Goal: Information Seeking & Learning: Learn about a topic

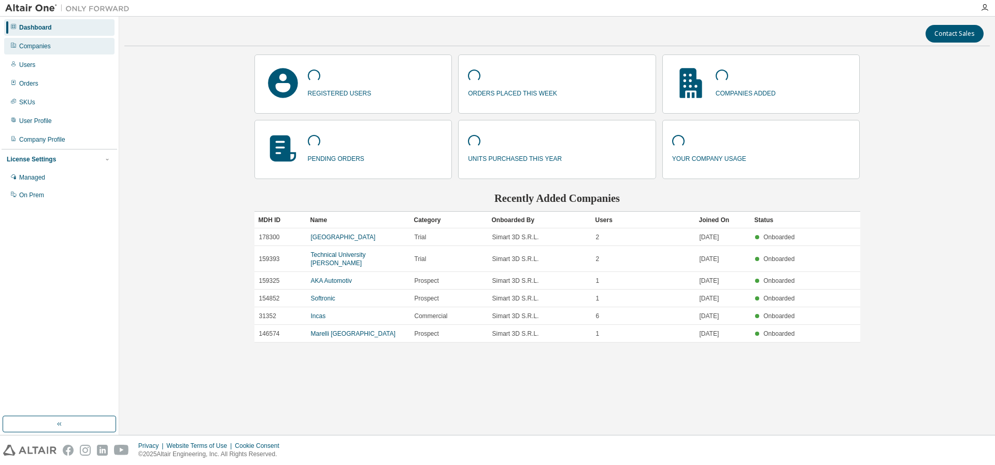
click at [49, 41] on div "Companies" at bounding box center [59, 46] width 110 height 17
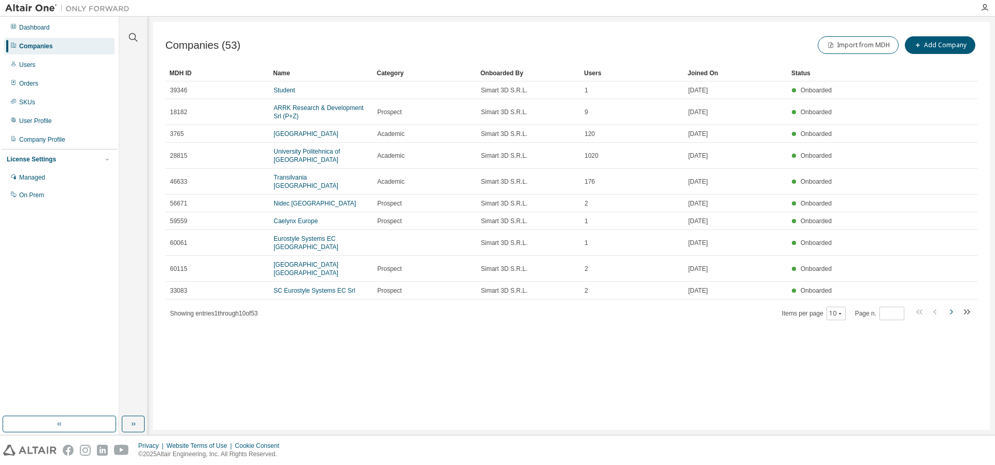
click at [952, 313] on icon "button" at bounding box center [951, 311] width 3 height 5
type input "*"
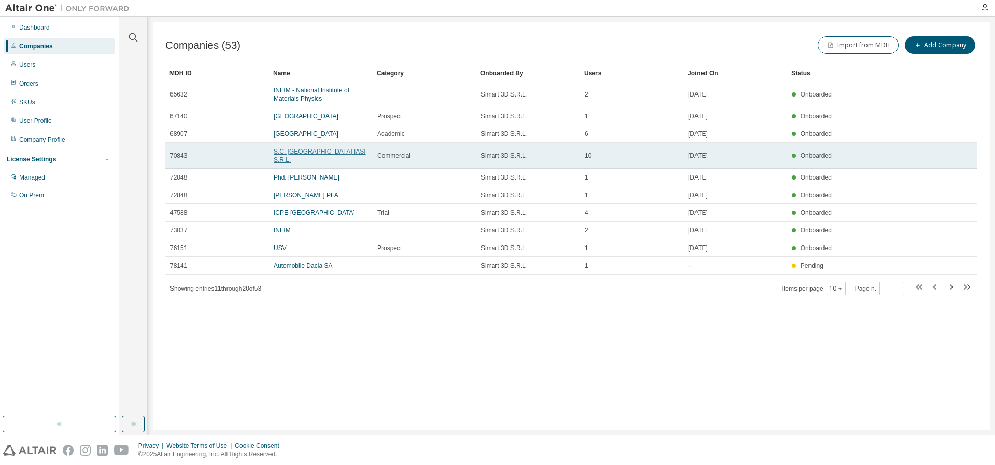
click at [313, 150] on link "S.C. [GEOGRAPHIC_DATA] IASI S.R.L." at bounding box center [320, 156] width 92 height 16
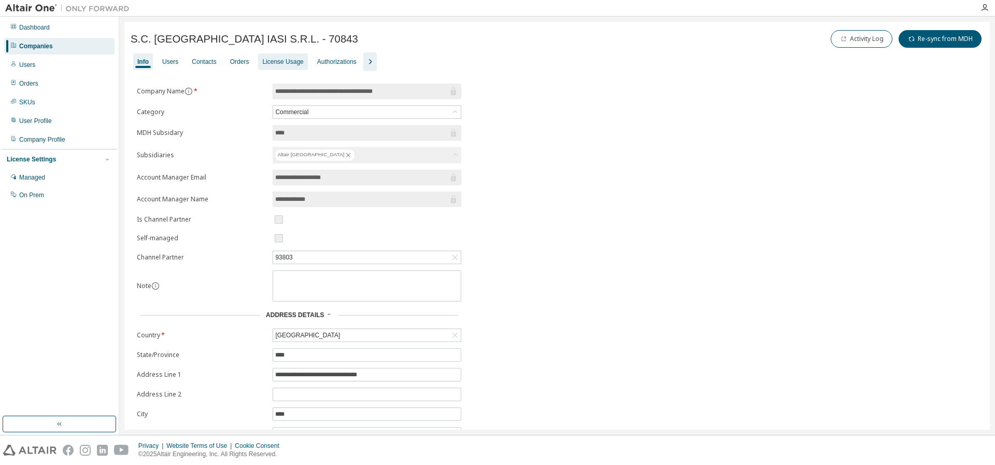
click at [290, 63] on div "License Usage" at bounding box center [282, 62] width 41 height 8
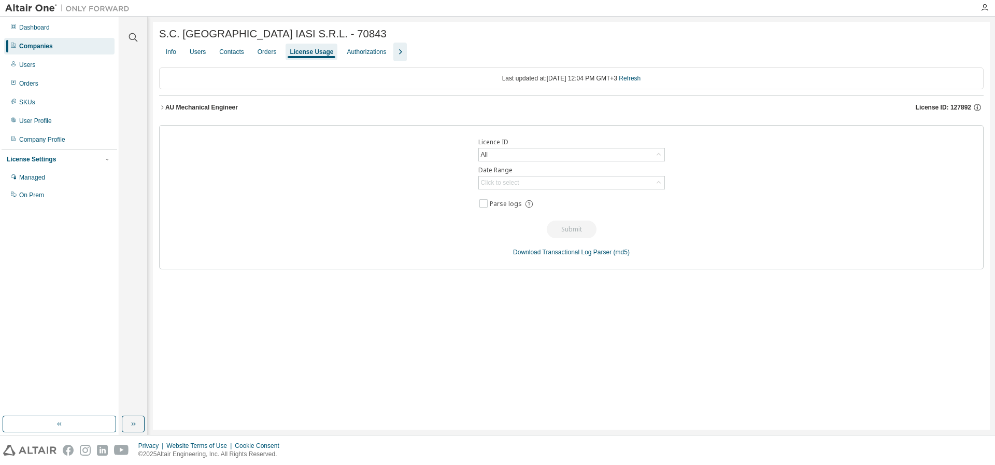
click at [192, 107] on div "AU Mechanical Engineer" at bounding box center [201, 107] width 73 height 8
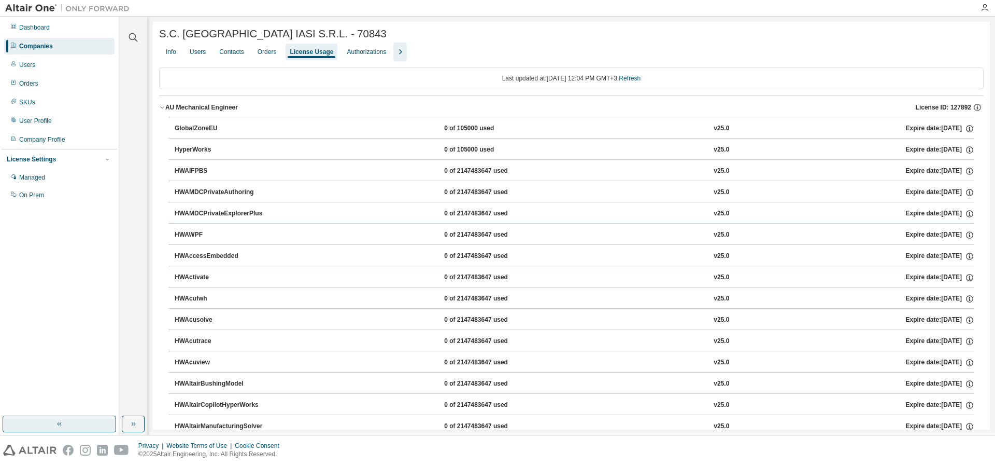
click at [48, 420] on button "button" at bounding box center [60, 423] width 114 height 17
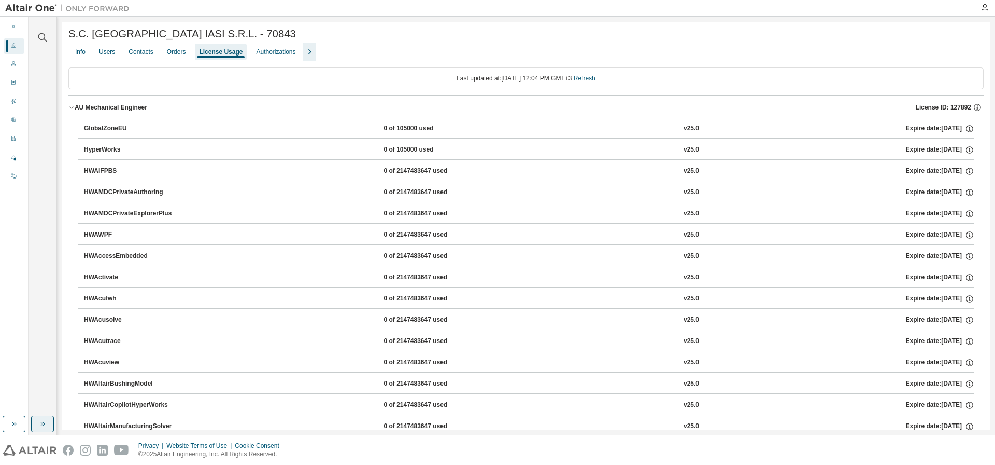
click at [37, 422] on button "button" at bounding box center [42, 423] width 23 height 17
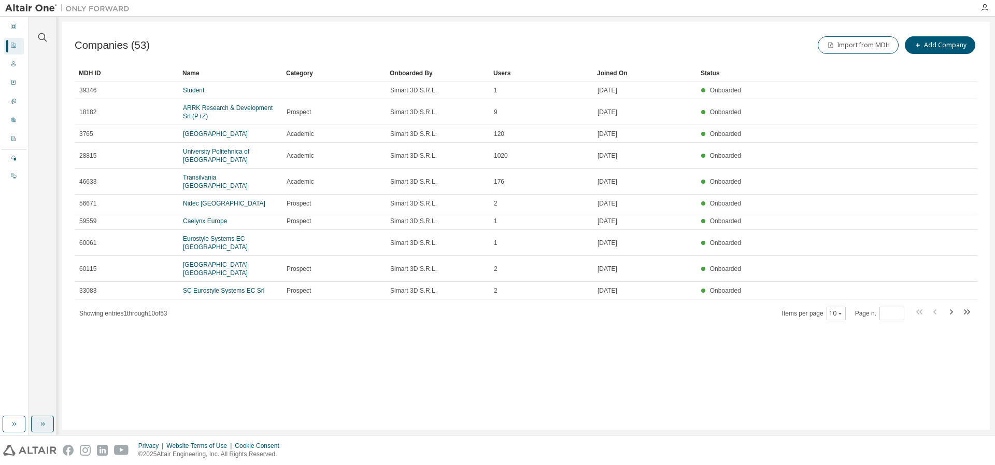
click at [38, 430] on button "button" at bounding box center [42, 423] width 23 height 17
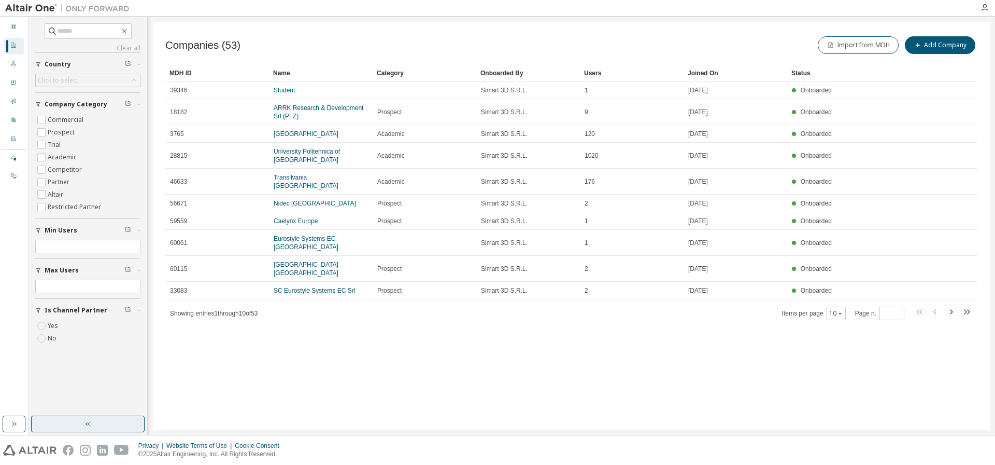
click at [78, 430] on button "button" at bounding box center [88, 423] width 114 height 17
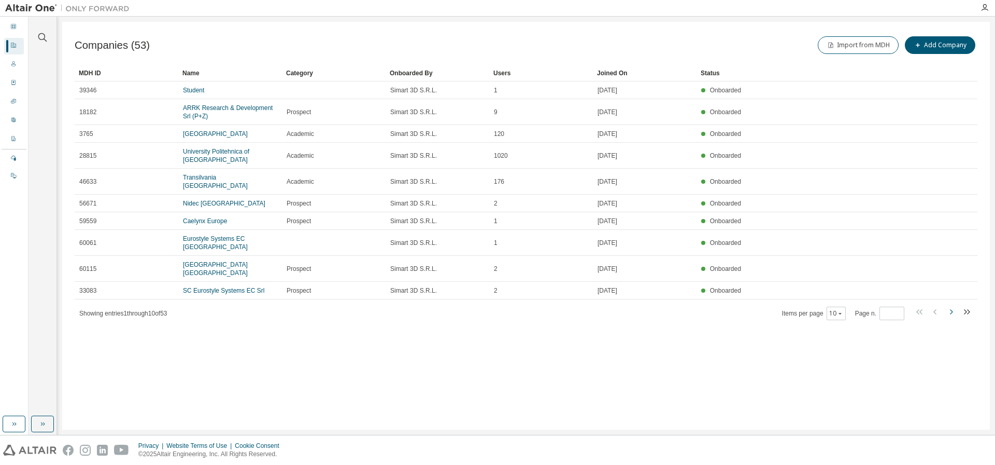
click at [948, 311] on icon "button" at bounding box center [951, 311] width 12 height 12
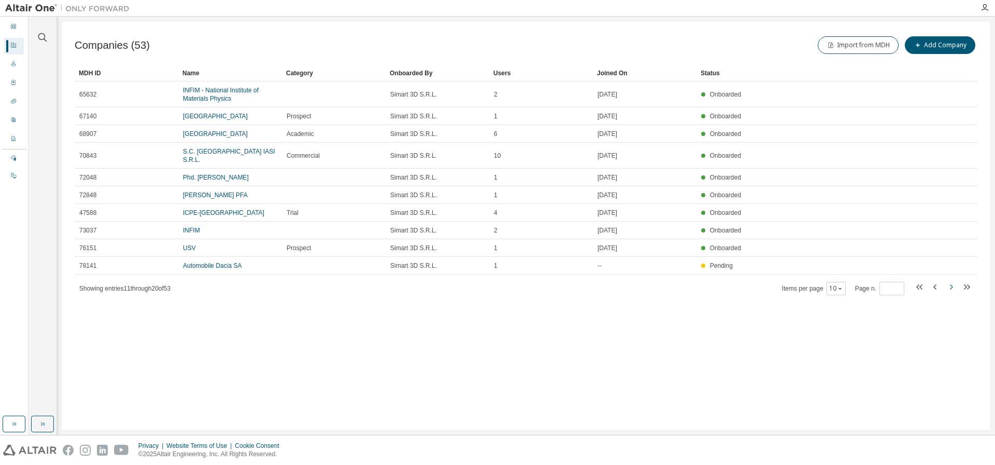
click at [948, 287] on icon "button" at bounding box center [951, 286] width 12 height 12
type input "*"
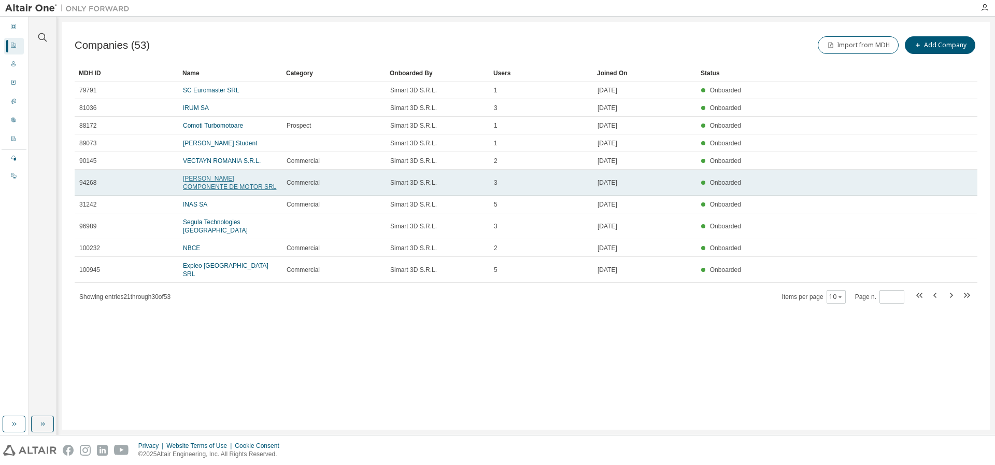
click at [218, 178] on link "[PERSON_NAME] COMPONENTE DE MOTOR SRL" at bounding box center [229, 183] width 93 height 16
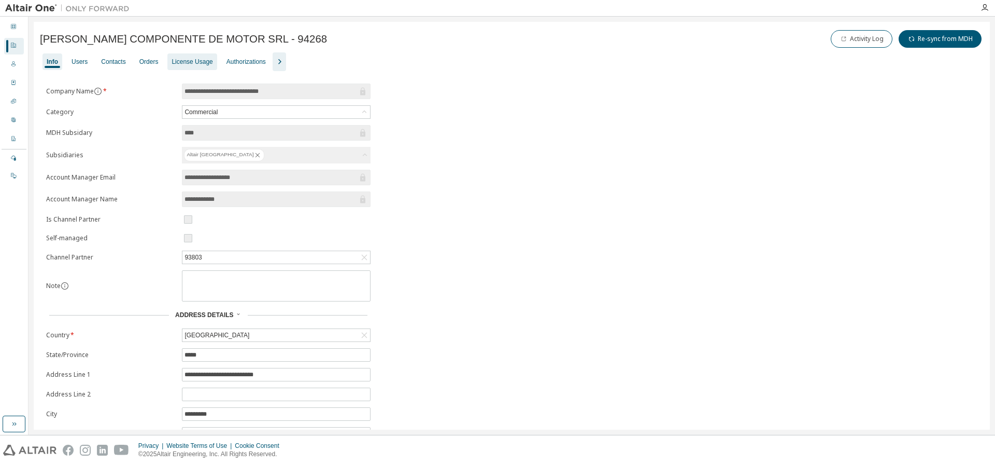
click at [193, 64] on div "License Usage" at bounding box center [192, 62] width 41 height 8
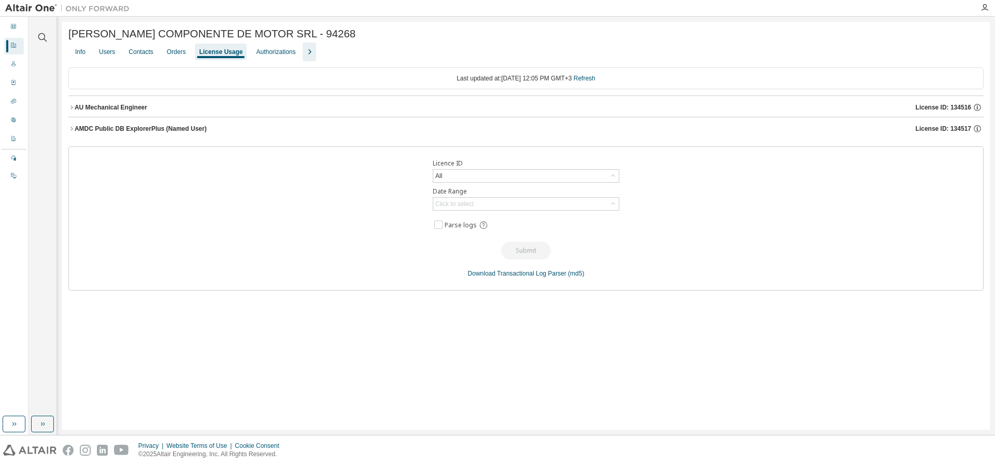
click at [116, 107] on div "AU Mechanical Engineer" at bounding box center [111, 107] width 73 height 8
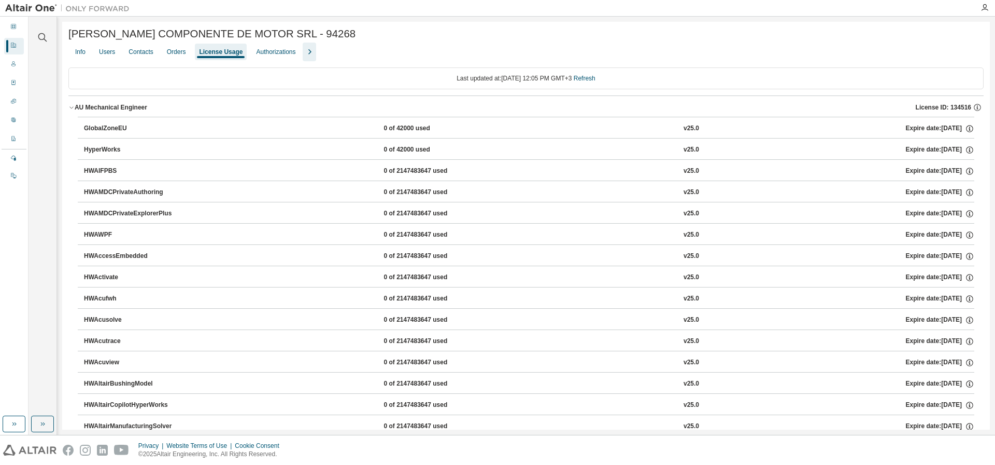
click at [73, 106] on icon "button" at bounding box center [71, 107] width 6 height 6
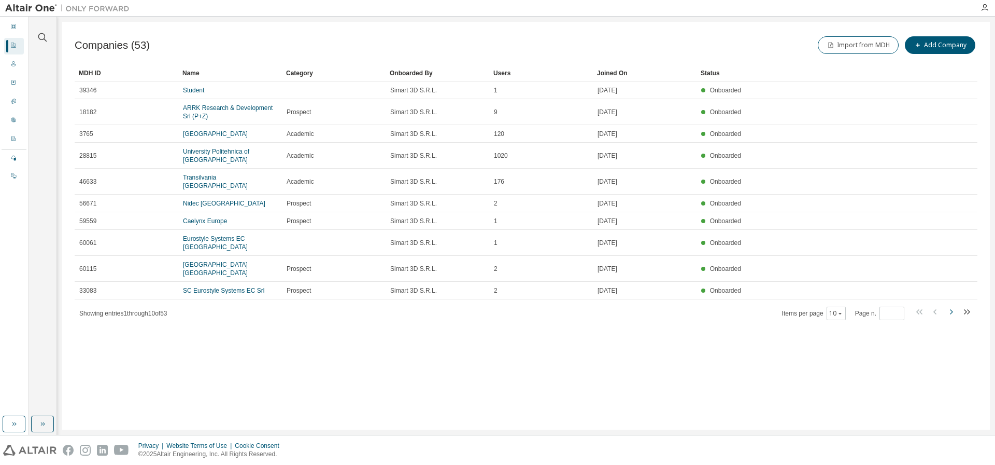
click at [953, 311] on icon "button" at bounding box center [951, 311] width 12 height 12
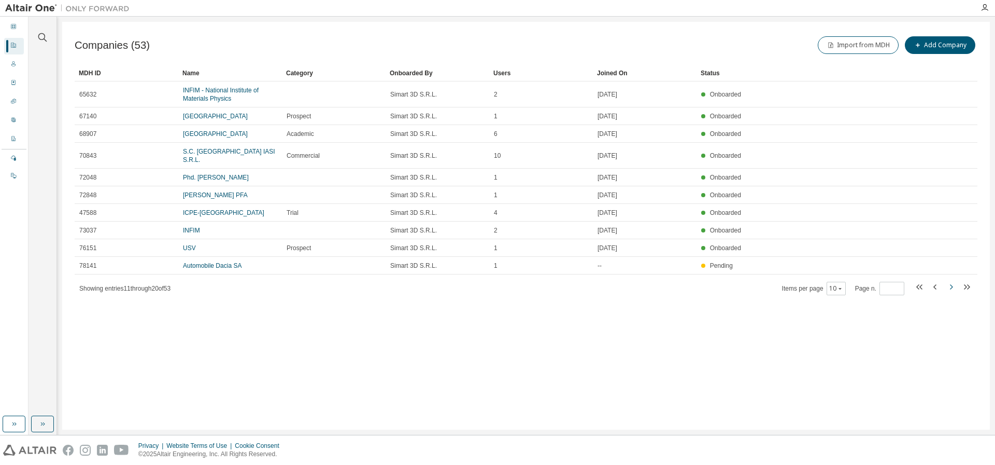
click at [951, 287] on icon "button" at bounding box center [951, 286] width 12 height 12
type input "*"
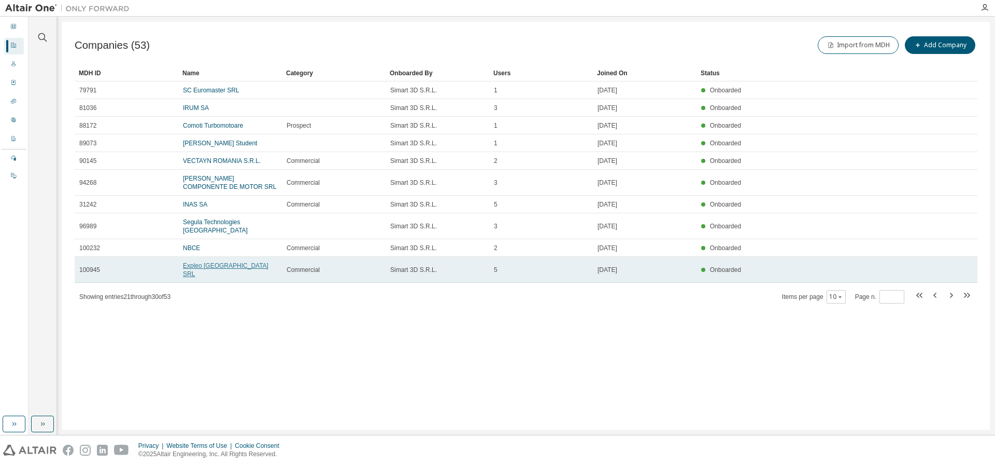
click at [218, 262] on link "Expleo [GEOGRAPHIC_DATA] SRL" at bounding box center [226, 270] width 86 height 16
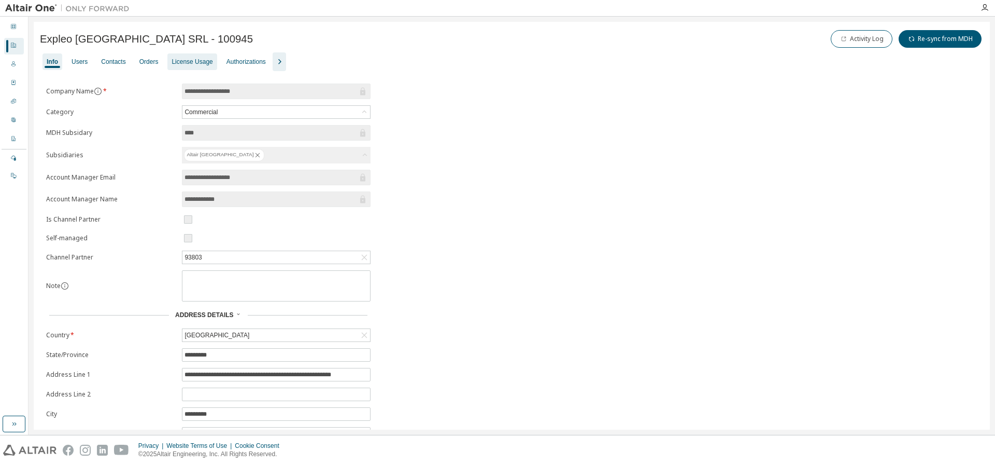
click at [202, 58] on div "License Usage" at bounding box center [192, 62] width 41 height 8
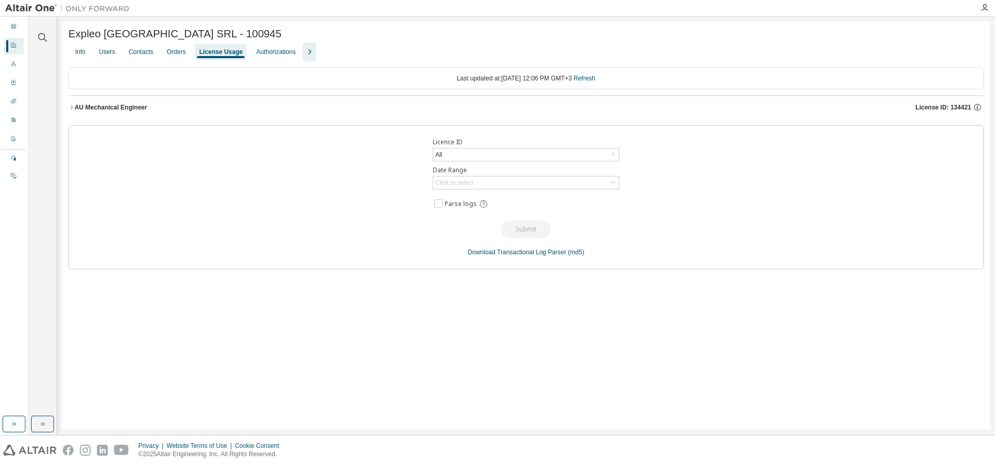
click at [111, 104] on div "AU Mechanical Engineer" at bounding box center [111, 107] width 73 height 8
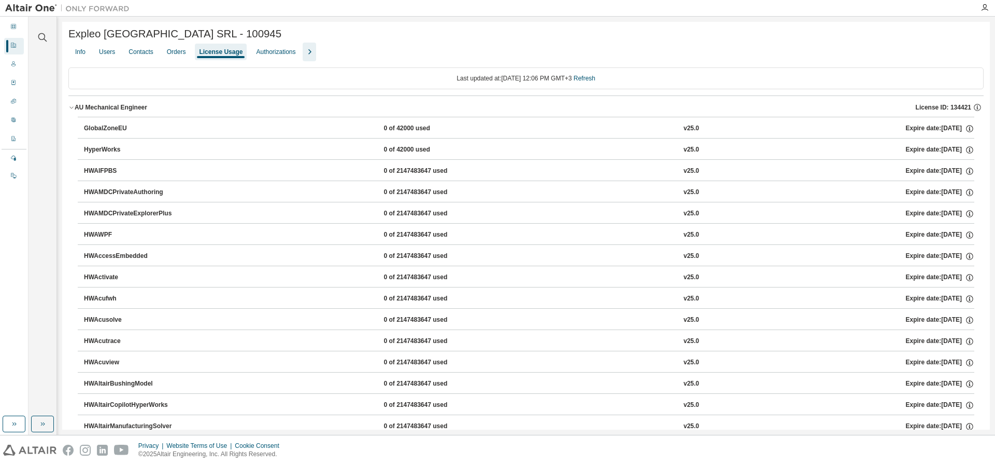
click at [316, 53] on icon "button" at bounding box center [309, 52] width 12 height 12
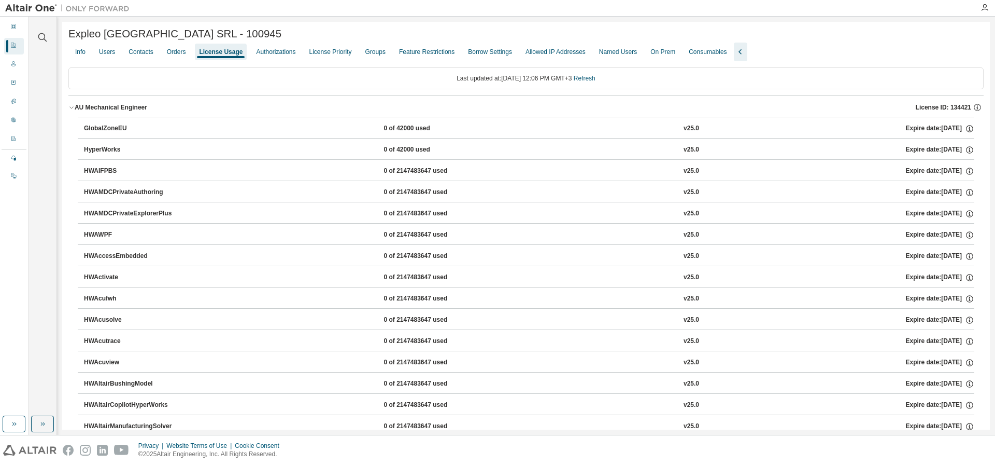
click at [17, 46] on div "Companies" at bounding box center [14, 46] width 20 height 17
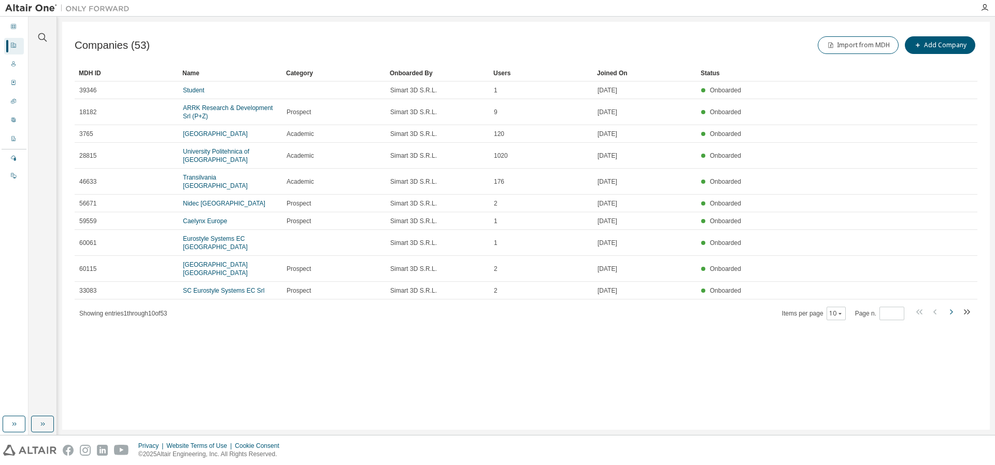
click at [952, 309] on icon "button" at bounding box center [951, 311] width 12 height 12
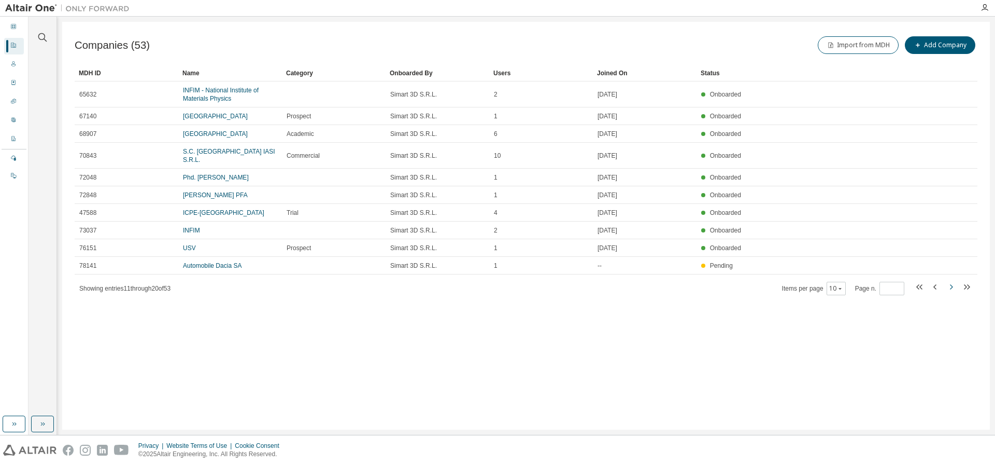
click at [950, 288] on icon "button" at bounding box center [951, 286] width 12 height 12
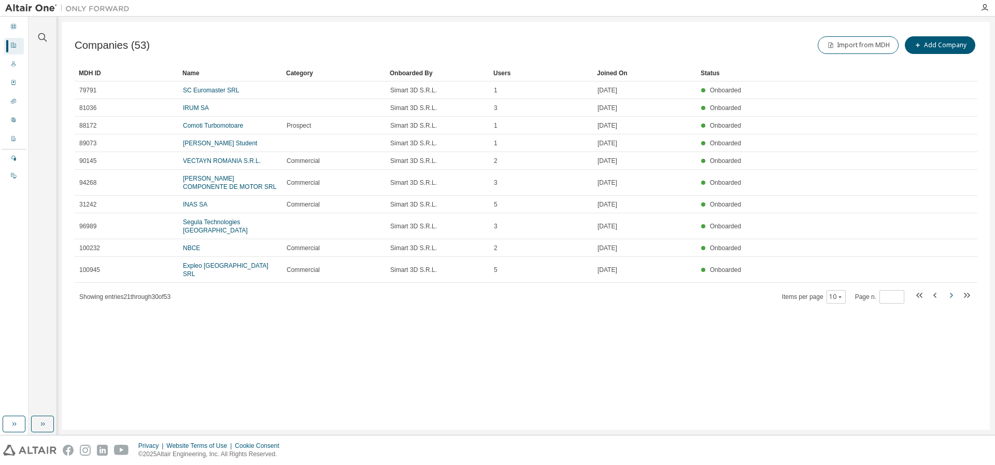
click at [951, 292] on icon "button" at bounding box center [951, 294] width 3 height 5
type input "*"
